Goal: Task Accomplishment & Management: Manage account settings

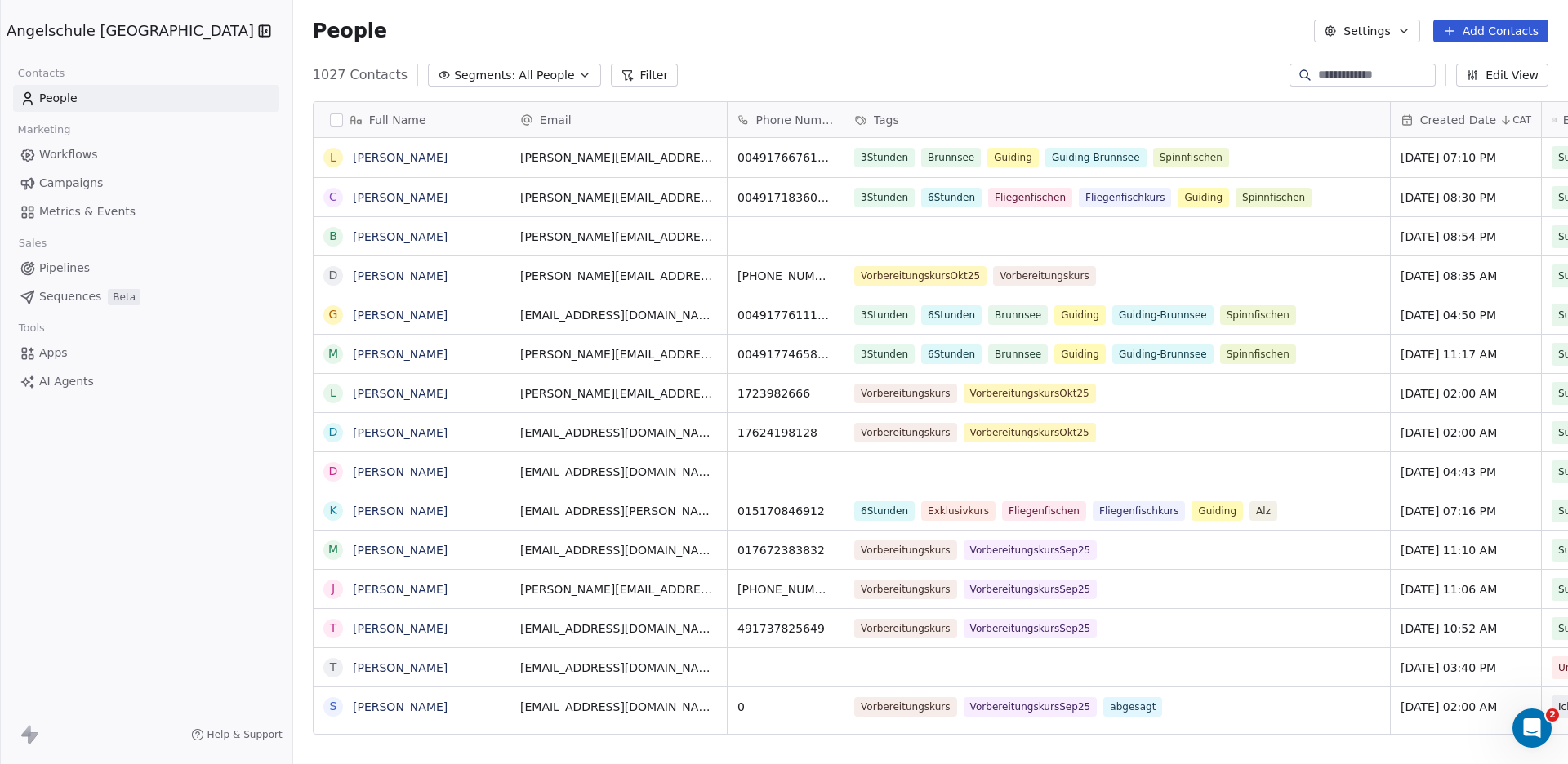
click at [1295, 71] on div at bounding box center [1306, 74] width 26 height 16
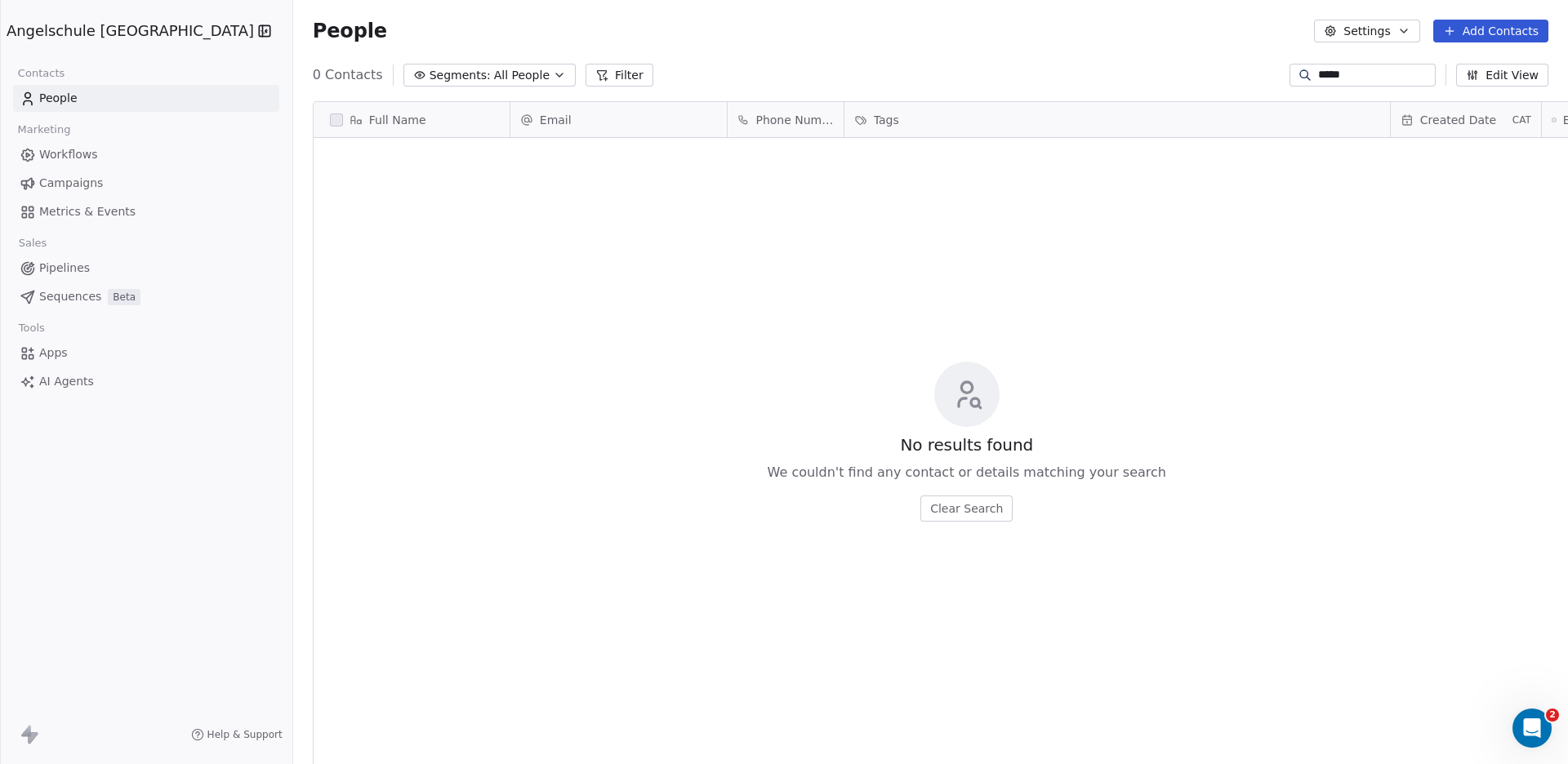
scroll to position [658, 1334]
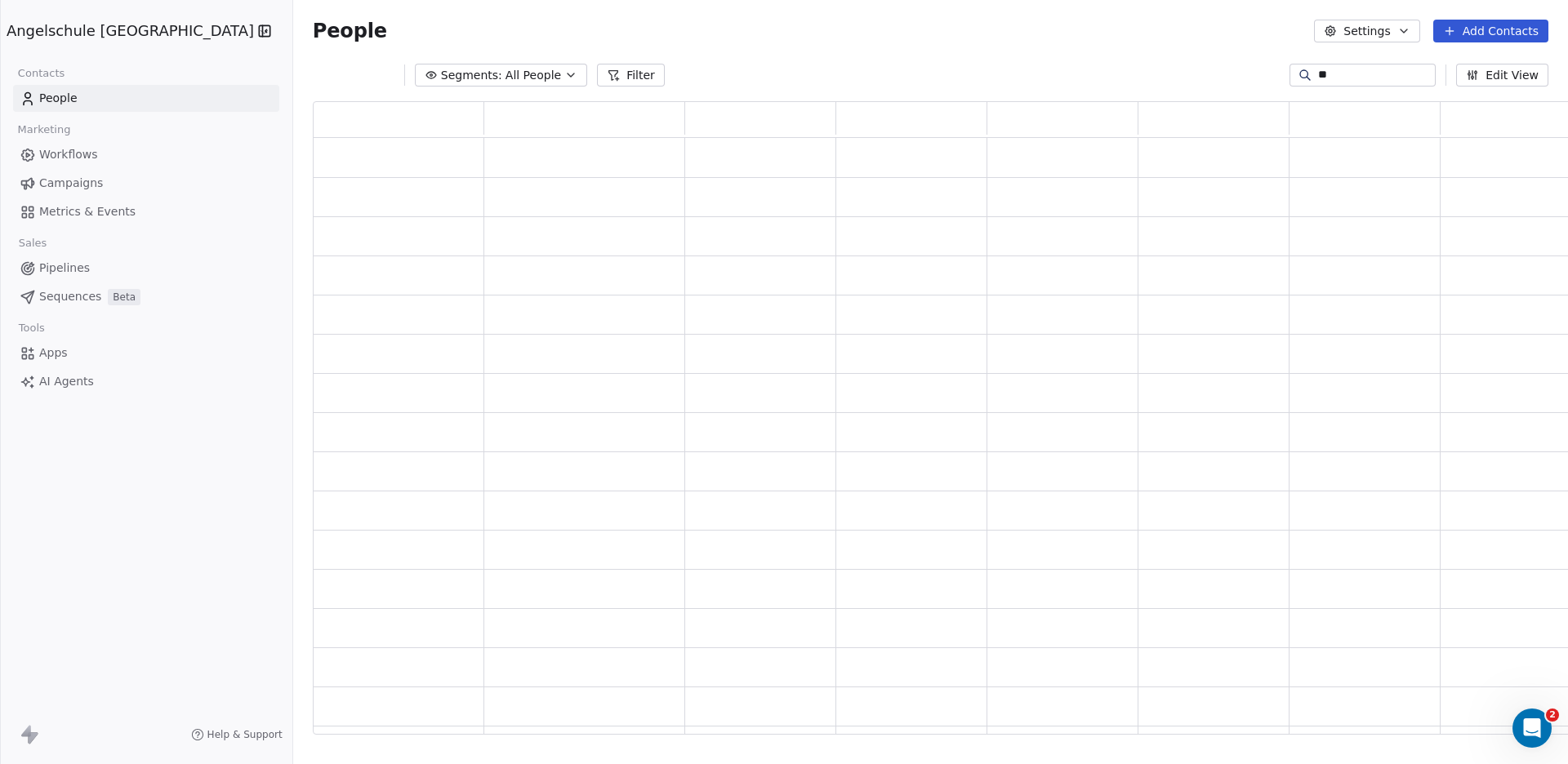
type input "*"
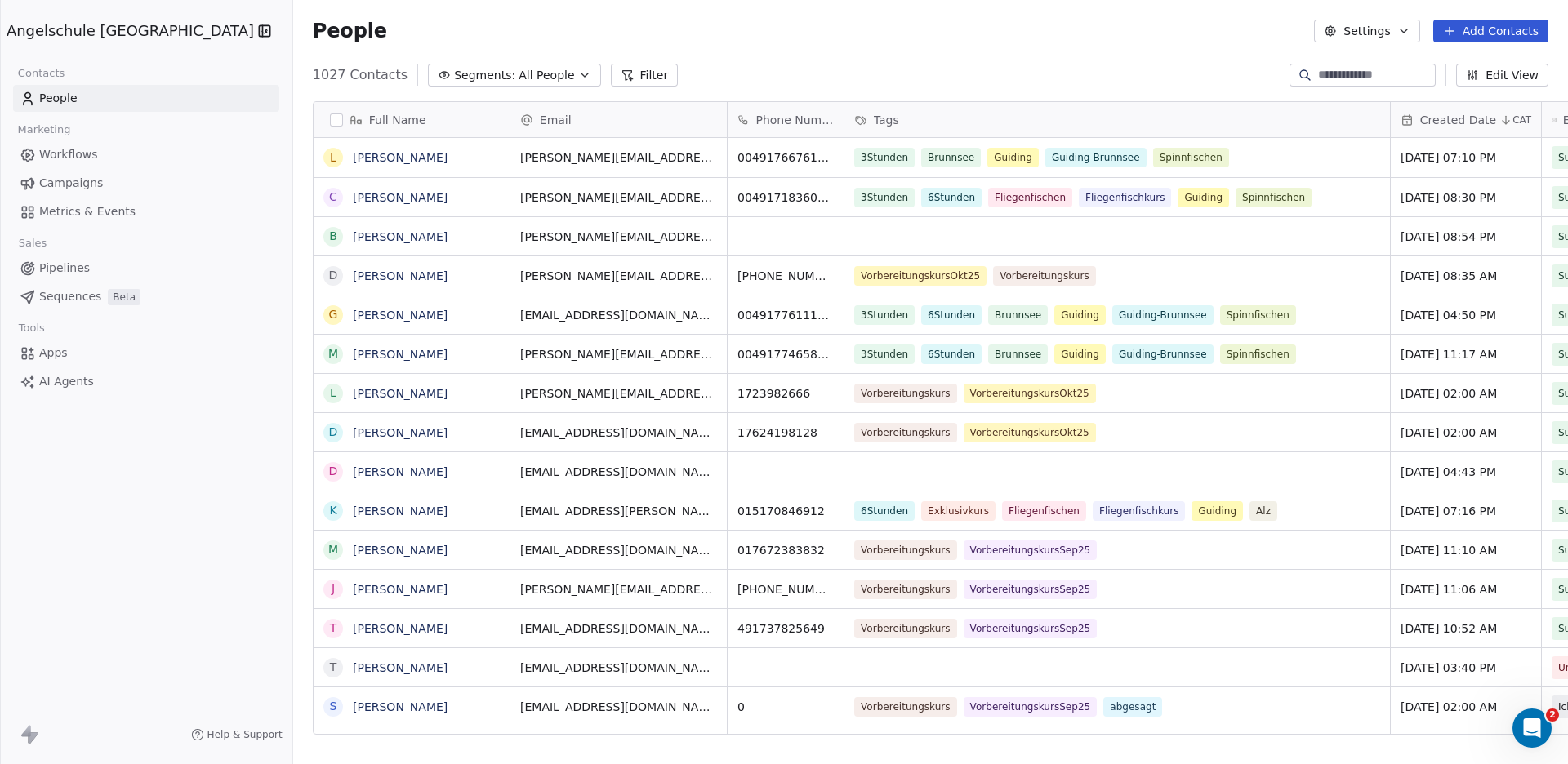
click at [578, 72] on icon "button" at bounding box center [585, 75] width 13 height 13
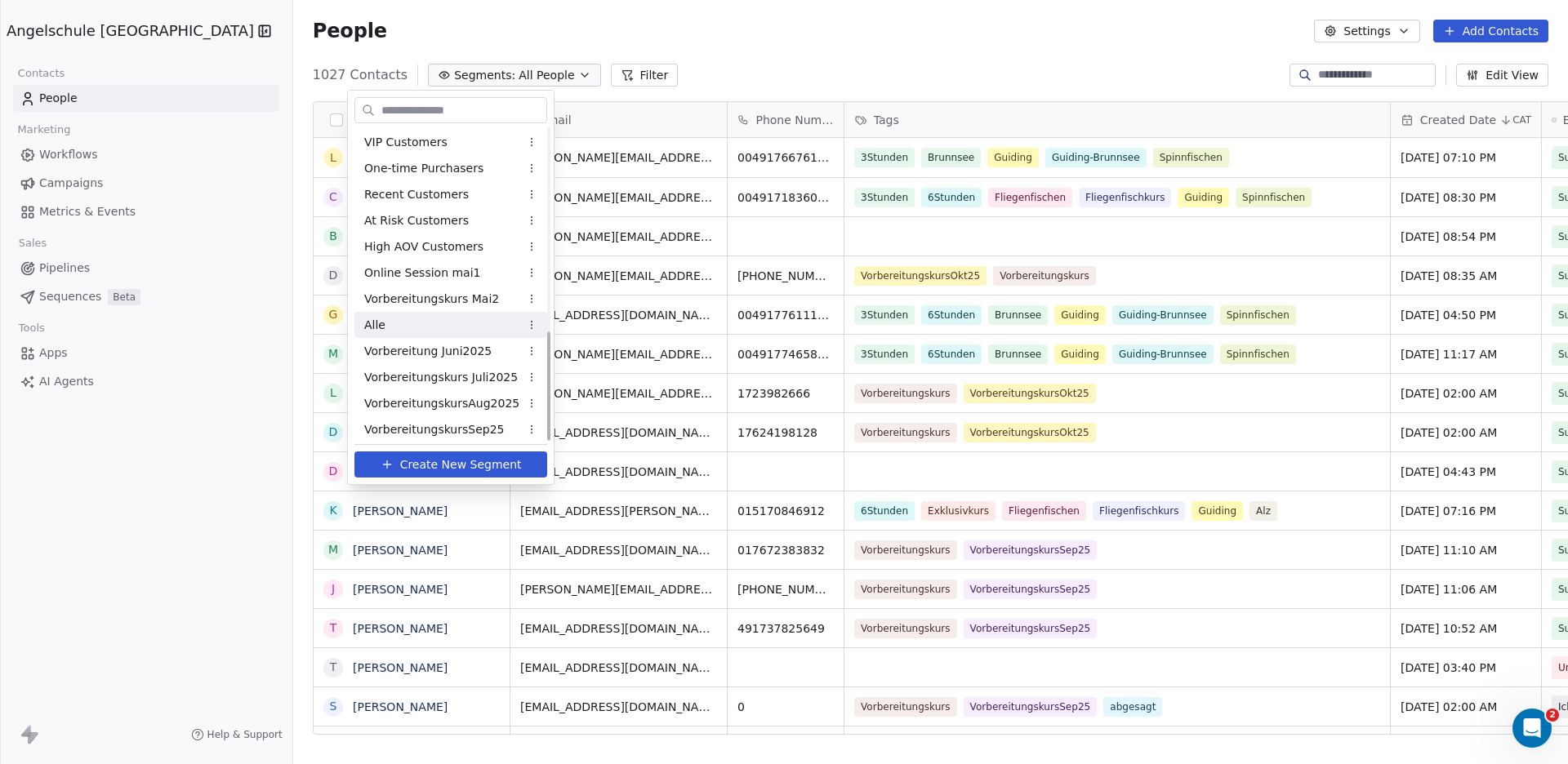
scroll to position [581, 0]
click at [470, 424] on span "VorbereitungskursOkt25" at bounding box center [434, 425] width 139 height 17
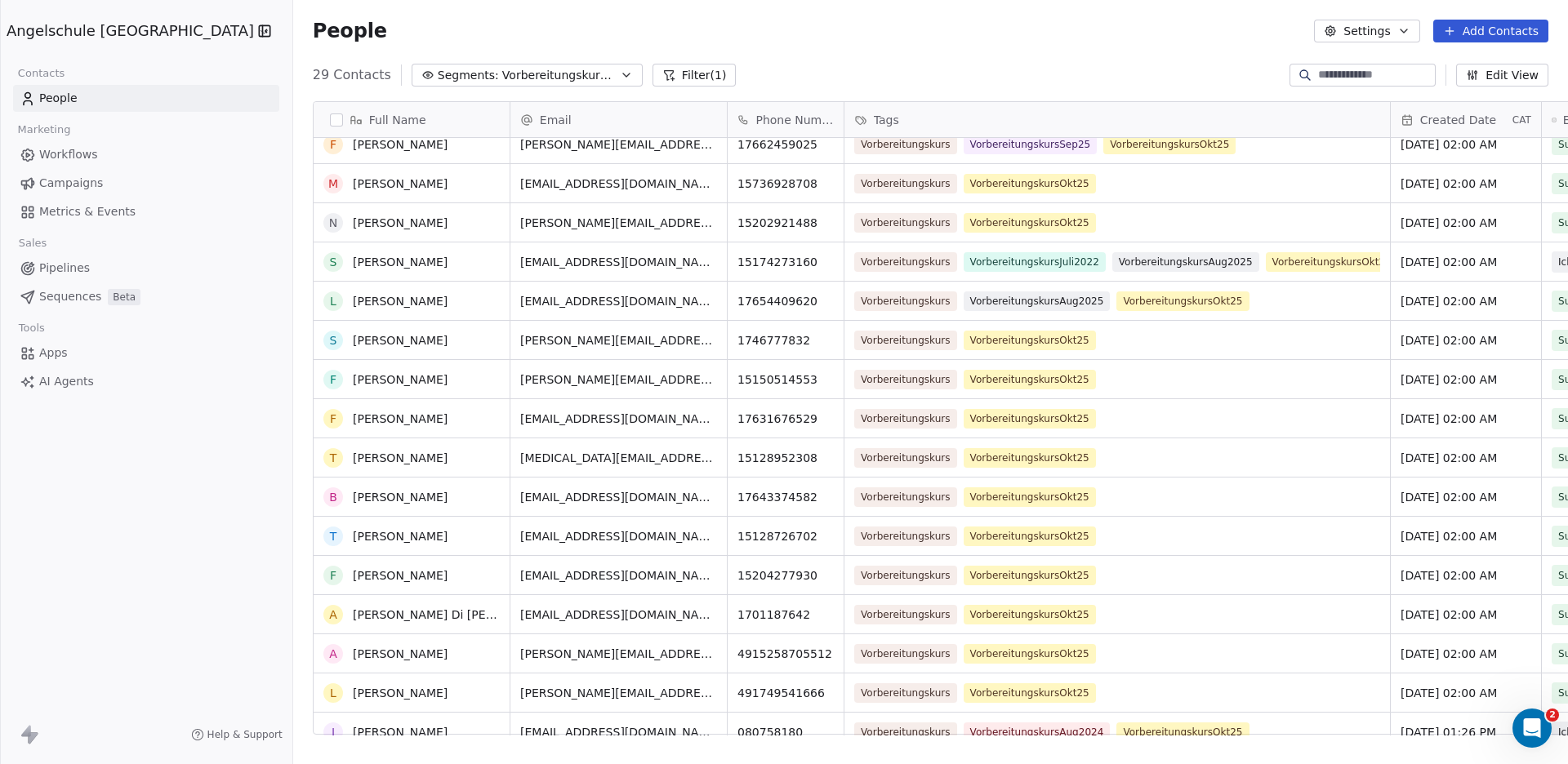
scroll to position [539, 0]
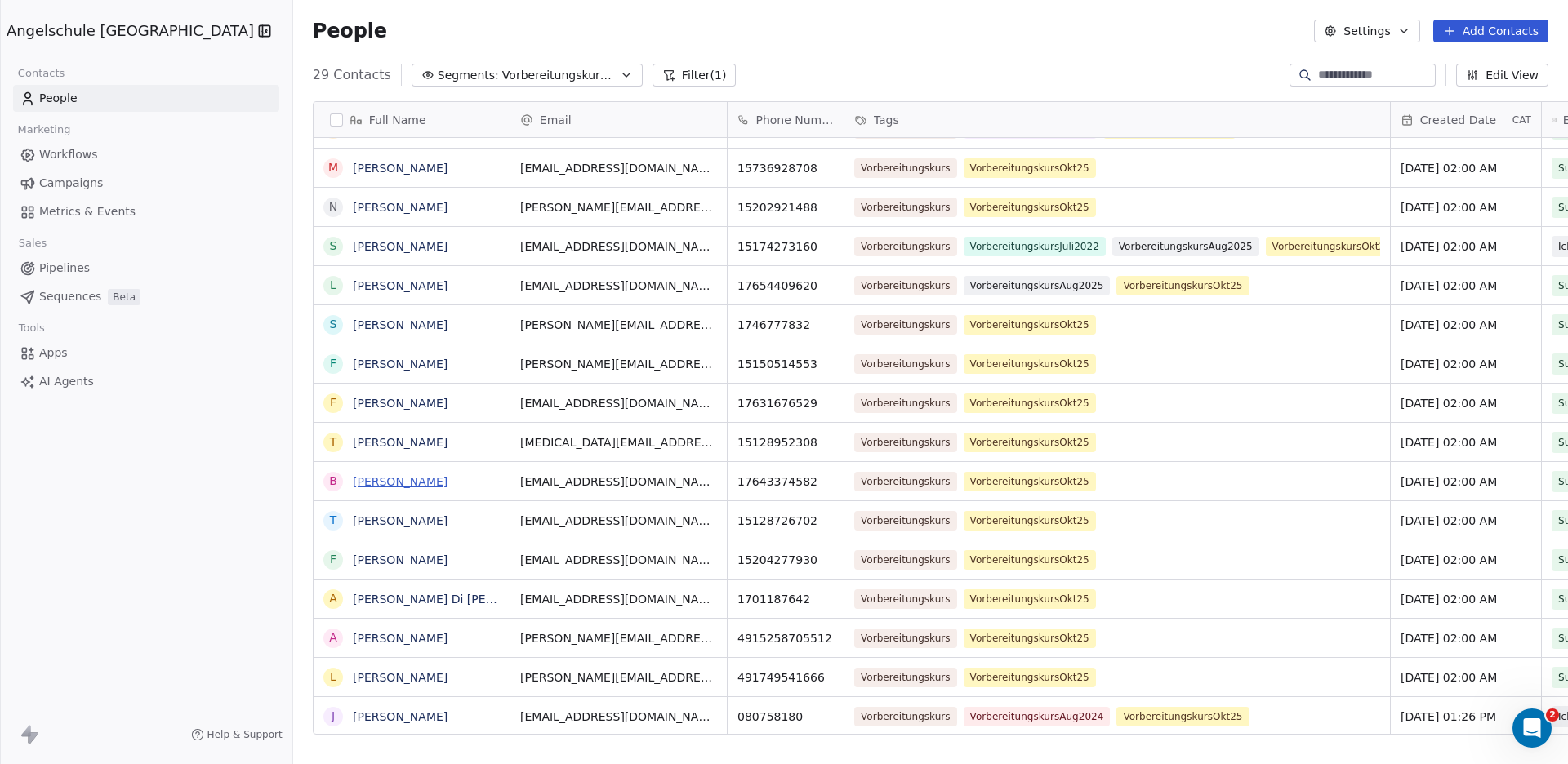
click at [353, 477] on link "Bedirhan Öztürk" at bounding box center [400, 482] width 95 height 13
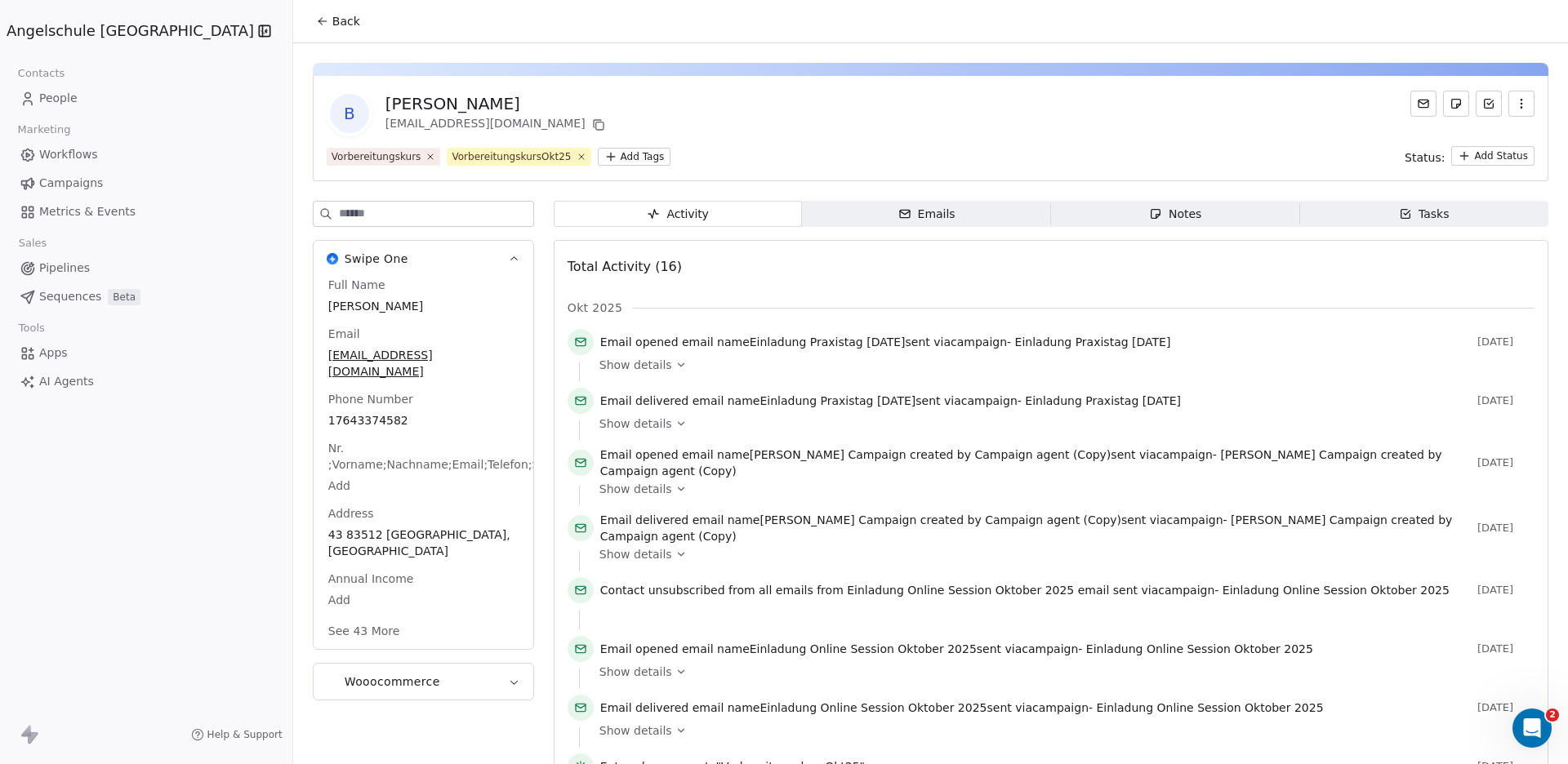
click at [1407, 213] on div "Tasks" at bounding box center [1425, 214] width 51 height 17
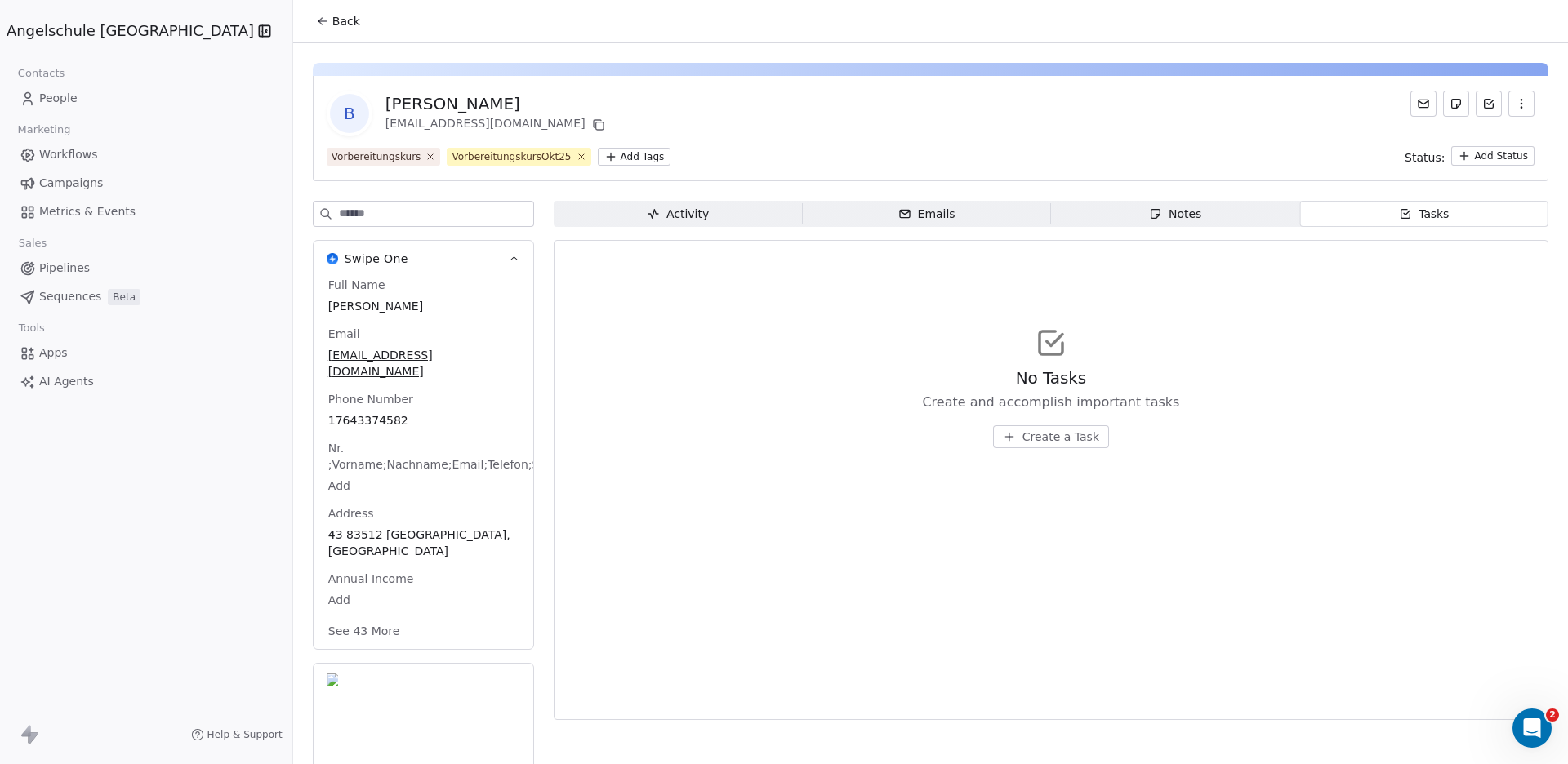
click at [899, 212] on div "Emails" at bounding box center [927, 214] width 57 height 17
click at [306, 16] on button "Back" at bounding box center [338, 21] width 64 height 29
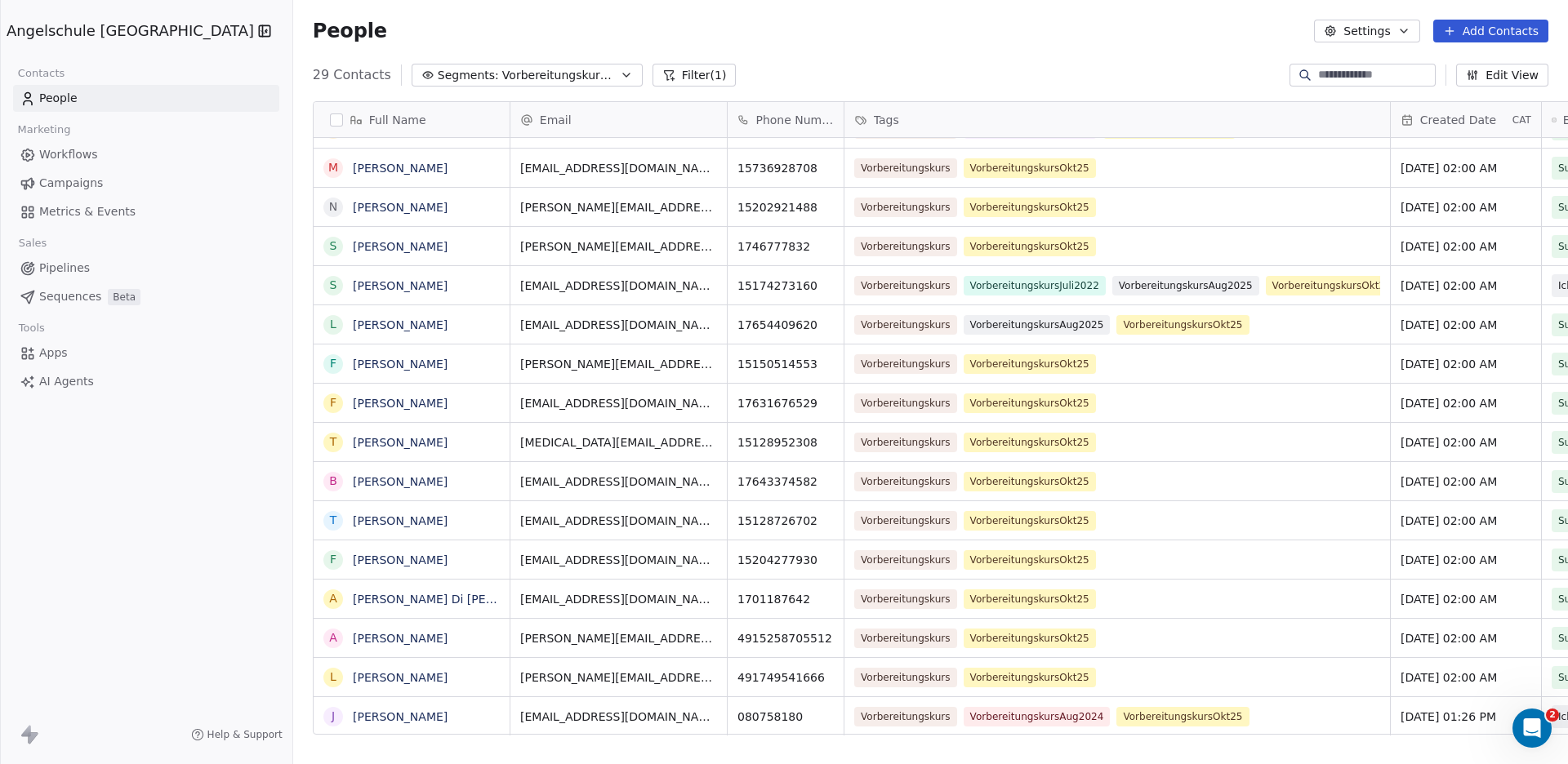
scroll to position [658, 1334]
click at [353, 166] on link "Maximilian Rossrucker" at bounding box center [400, 168] width 95 height 13
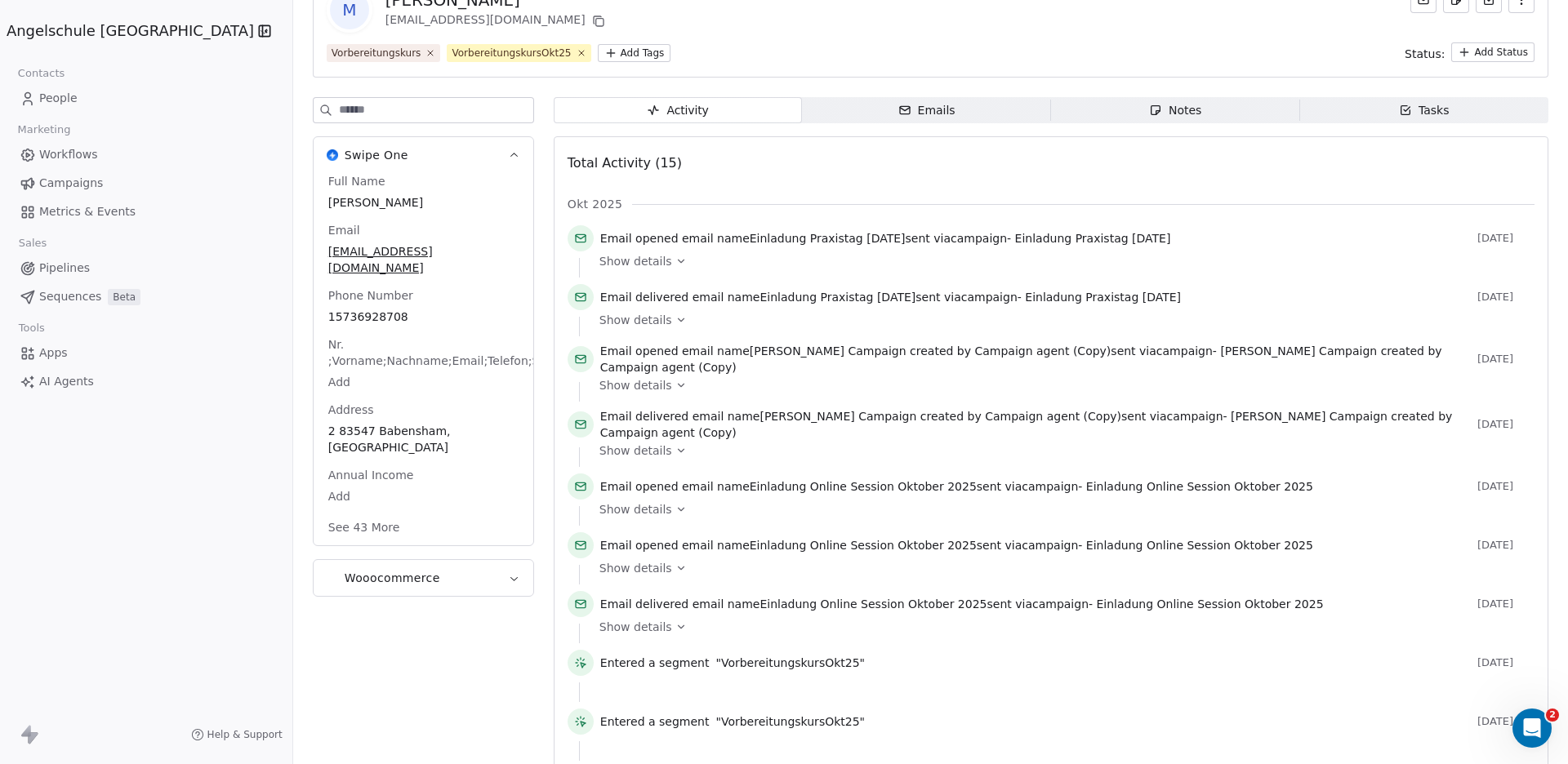
scroll to position [113, 0]
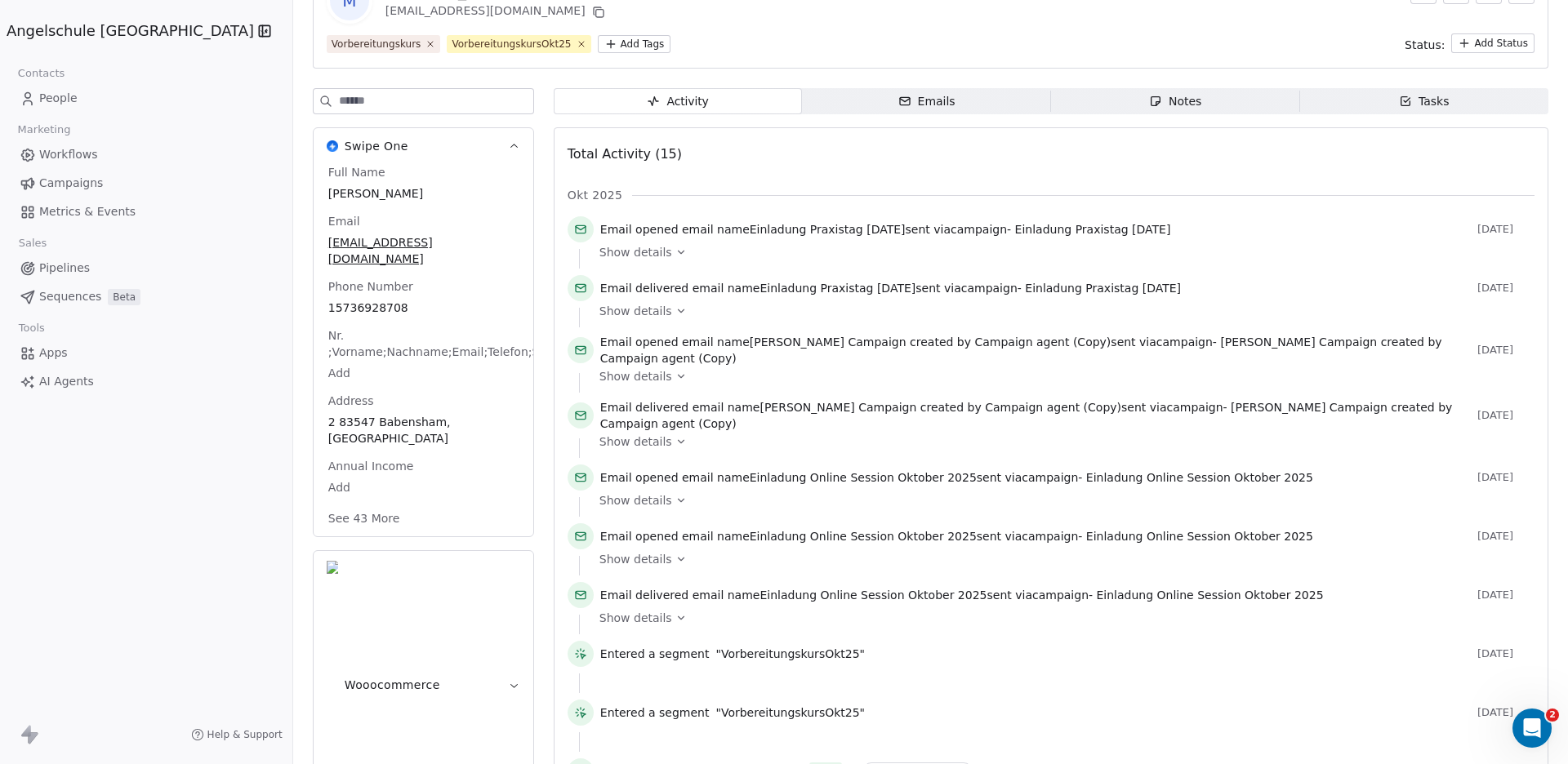
click at [1152, 105] on div "Notes" at bounding box center [1176, 101] width 53 height 17
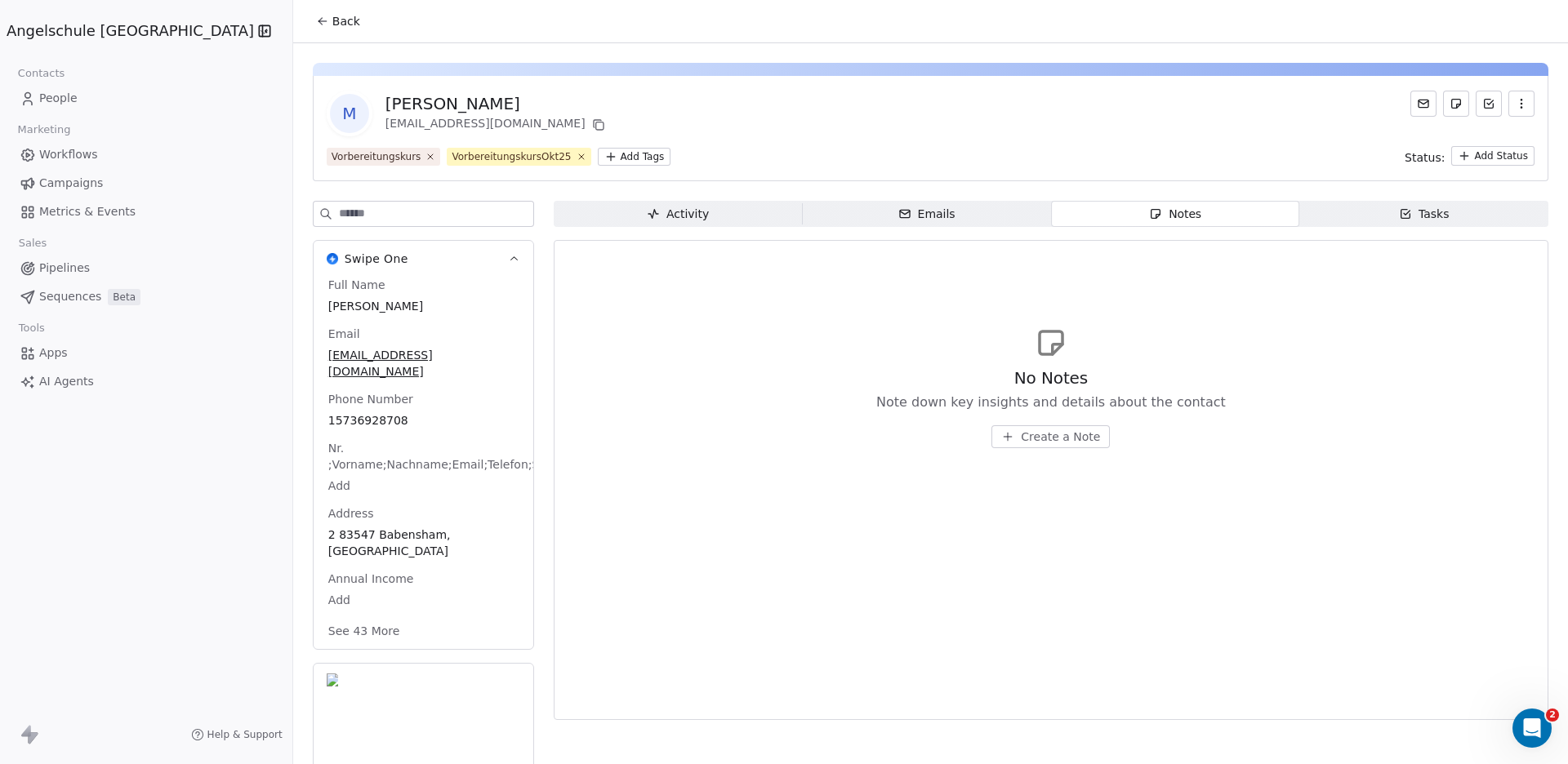
click at [1045, 438] on span "Create a Note" at bounding box center [1060, 436] width 79 height 16
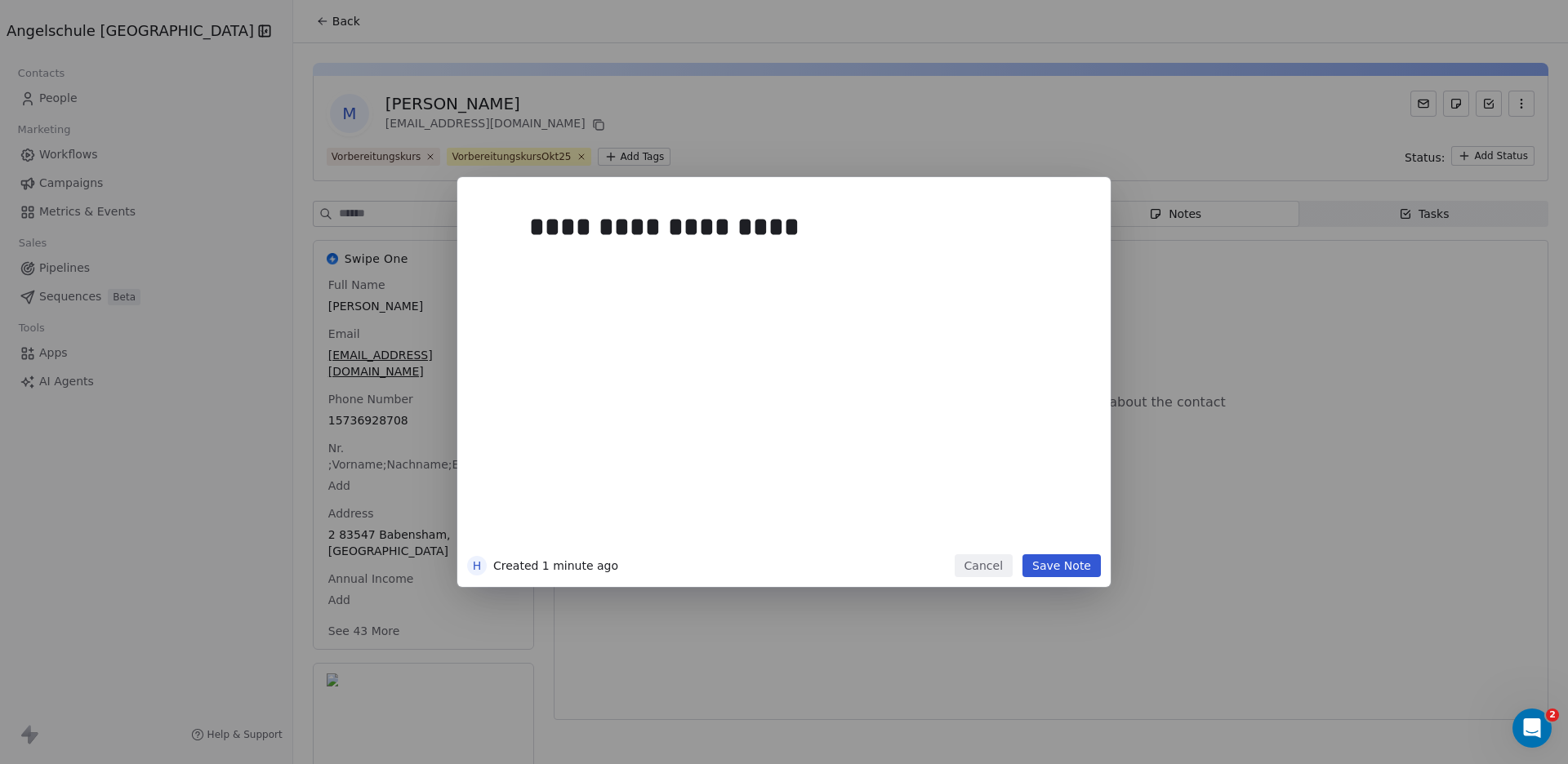
click at [1060, 566] on button "Save Note" at bounding box center [1061, 566] width 78 height 23
